Goal: Use online tool/utility: Utilize a website feature to perform a specific function

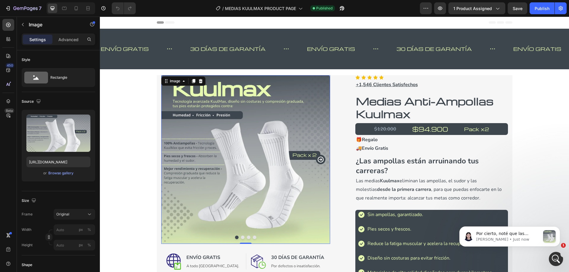
scroll to position [89, 0]
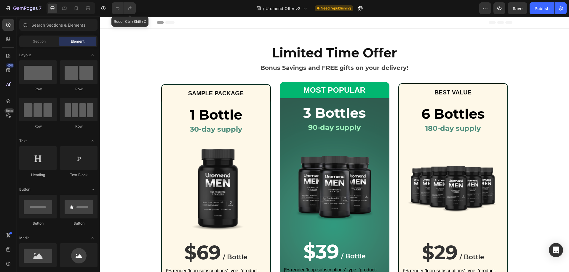
scroll to position [207, 0]
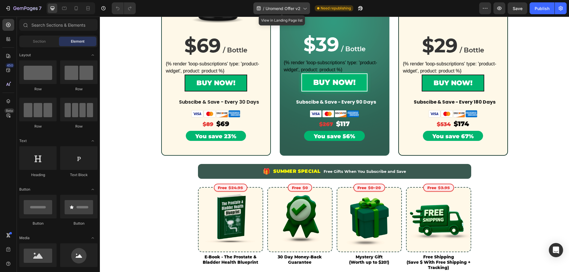
click at [294, 9] on span "Uromend Offer v2" at bounding box center [282, 8] width 35 height 6
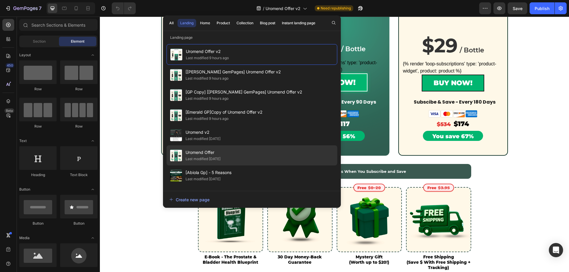
click at [233, 166] on div "Uromend Offer Last modified 7 days ago" at bounding box center [251, 176] width 171 height 20
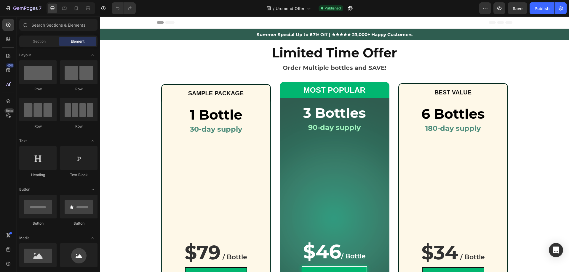
scroll to position [30, 0]
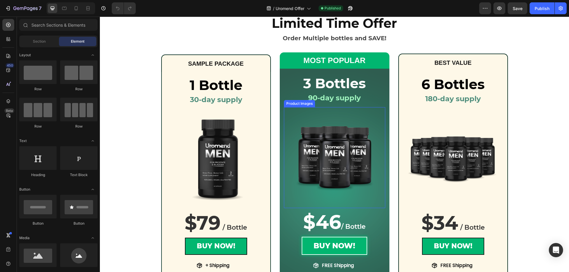
click at [326, 145] on img at bounding box center [334, 157] width 83 height 83
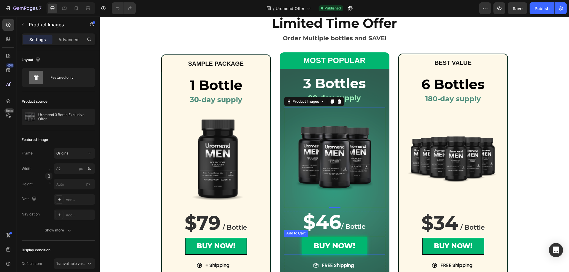
click at [302, 247] on button "BUY NOW!" at bounding box center [334, 246] width 65 height 18
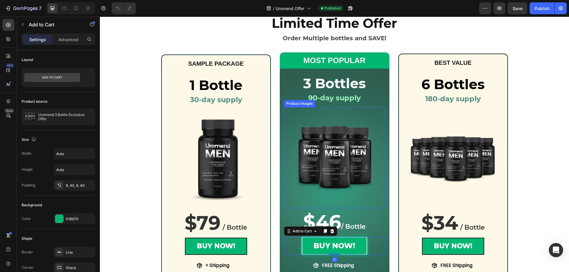
click at [335, 147] on img at bounding box center [334, 157] width 83 height 83
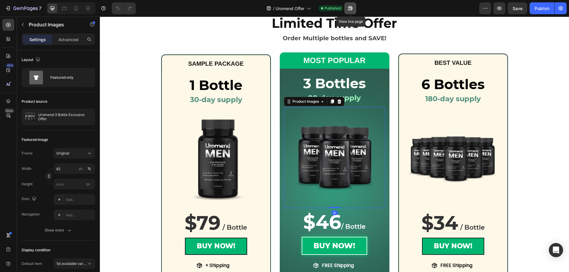
click at [349, 10] on icon "button" at bounding box center [350, 8] width 6 height 6
click at [350, 9] on icon "button" at bounding box center [348, 9] width 1 height 1
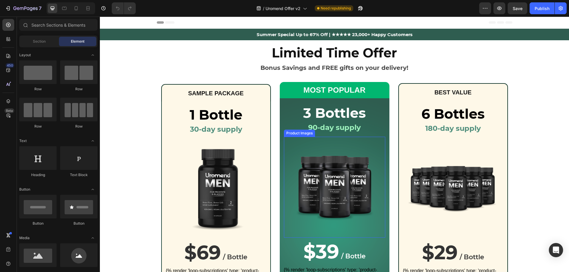
click at [330, 174] on img at bounding box center [334, 187] width 83 height 83
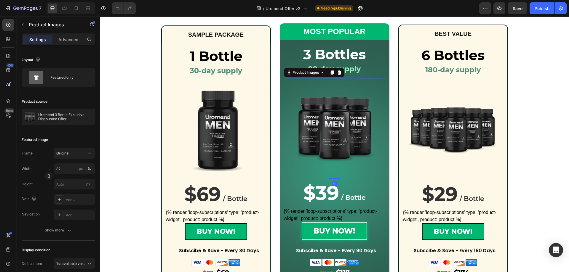
scroll to position [59, 0]
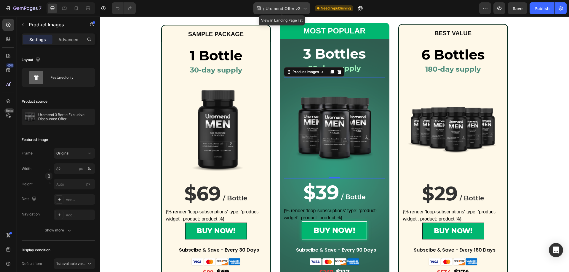
click at [298, 8] on span "Uromend Offer v2" at bounding box center [282, 8] width 35 height 6
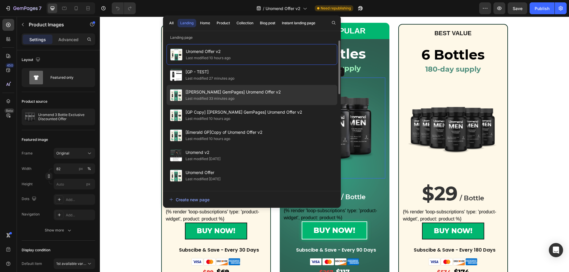
click at [230, 92] on span "[[PERSON_NAME] GemPages] Uromend Offer v2" at bounding box center [232, 92] width 95 height 7
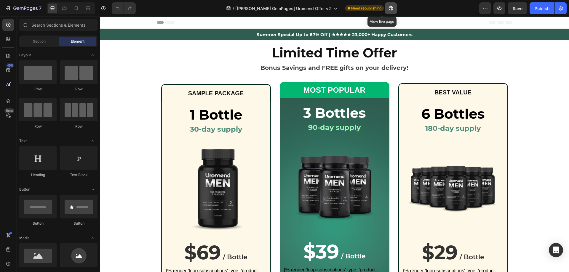
click at [388, 10] on icon "button" at bounding box center [391, 8] width 6 height 6
click at [388, 10] on icon "button" at bounding box center [388, 9] width 1 height 1
